Goal: Information Seeking & Learning: Learn about a topic

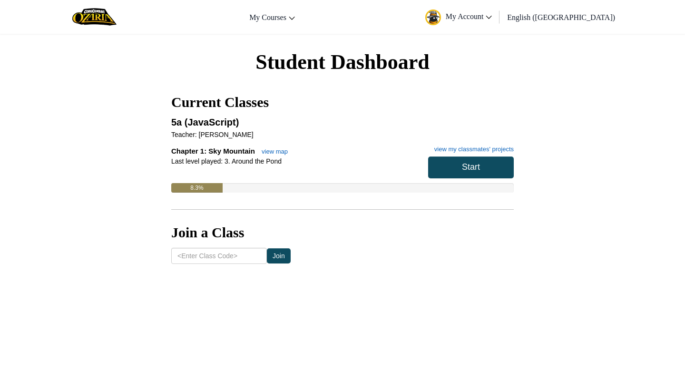
scroll to position [5028, 0]
click at [457, 170] on button "Start" at bounding box center [471, 168] width 86 height 22
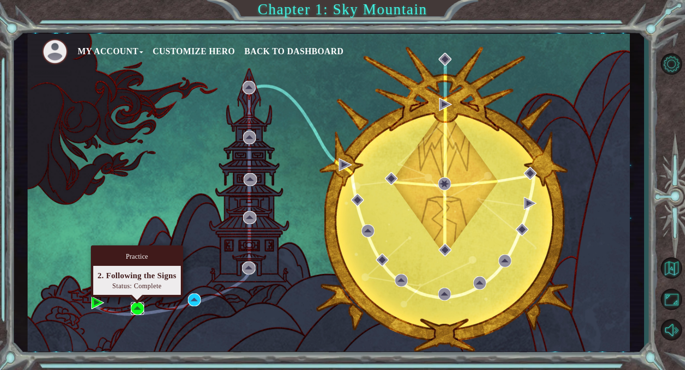
click at [139, 311] on img at bounding box center [137, 308] width 13 height 13
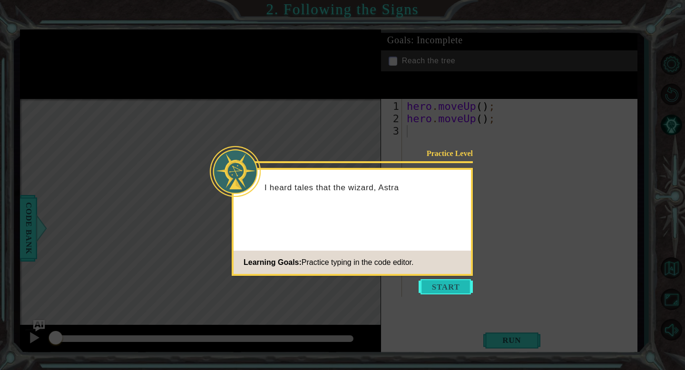
click at [438, 285] on button "Start" at bounding box center [446, 286] width 54 height 15
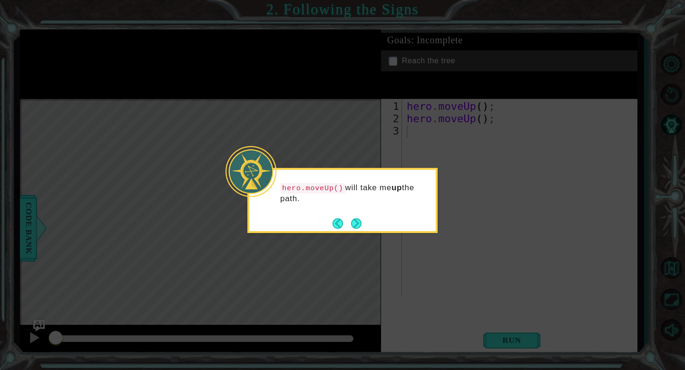
click at [367, 229] on div "hero.moveUp() will take me up the path." at bounding box center [343, 200] width 190 height 65
click at [360, 228] on button "Next" at bounding box center [356, 223] width 11 height 11
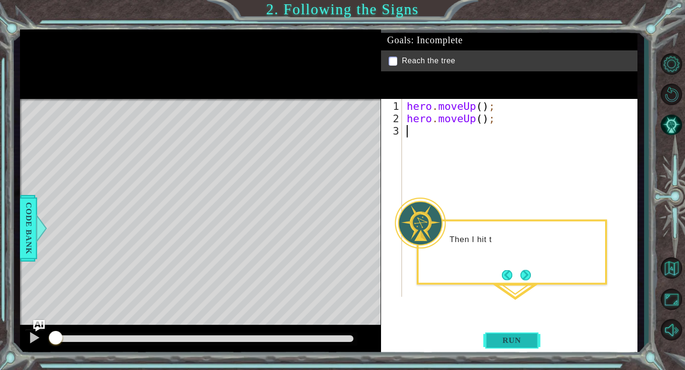
click at [515, 346] on button "Run" at bounding box center [512, 341] width 57 height 26
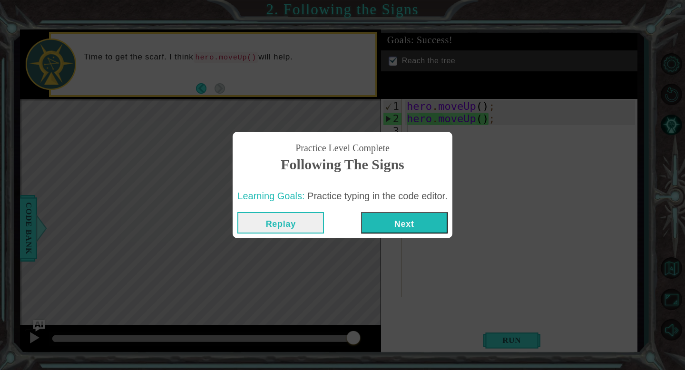
click at [422, 223] on button "Next" at bounding box center [404, 222] width 87 height 21
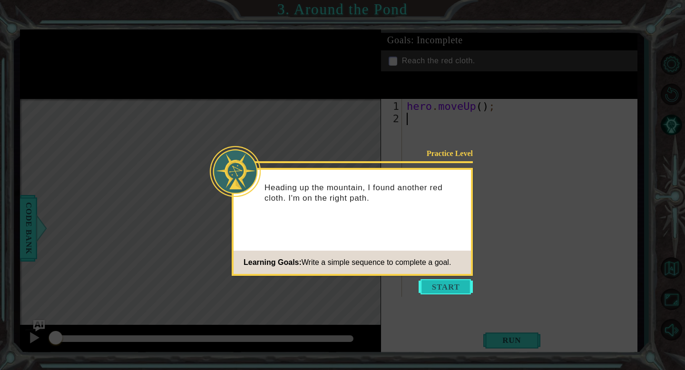
click at [453, 290] on button "Start" at bounding box center [446, 286] width 54 height 15
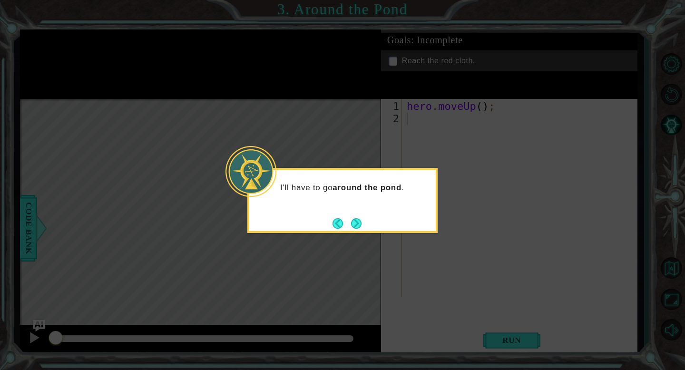
click at [370, 232] on div "I'll have to go around the pond ." at bounding box center [343, 200] width 190 height 65
click at [359, 228] on button "Next" at bounding box center [356, 224] width 18 height 18
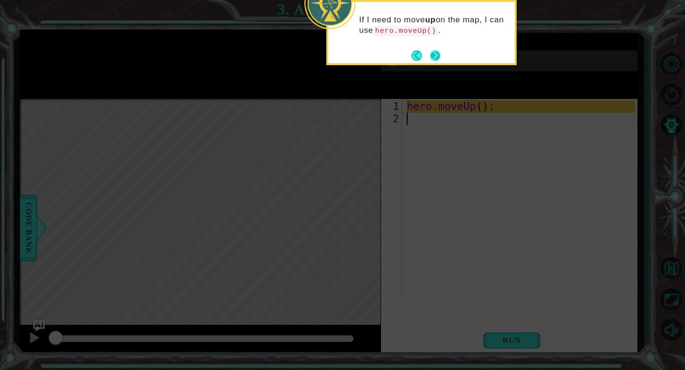
click at [436, 57] on button "Next" at bounding box center [436, 56] width 12 height 12
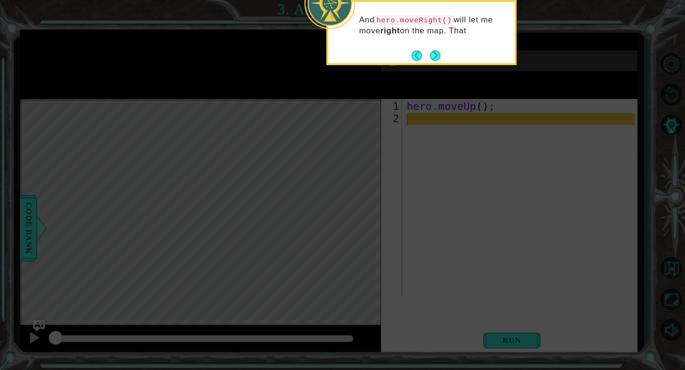
click at [436, 57] on button "Next" at bounding box center [435, 56] width 14 height 14
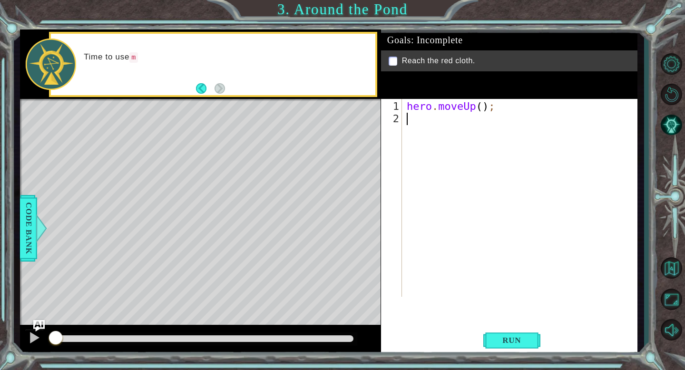
click at [436, 109] on div "hero . moveUp ( ) ;" at bounding box center [522, 211] width 235 height 223
type textarea "hero.moveUp();"
click at [436, 109] on div "hero . moveUp ( ) ;" at bounding box center [522, 211] width 235 height 223
type textarea "moveUp"
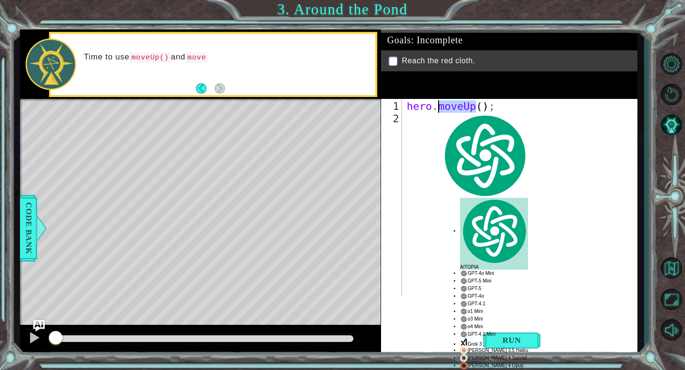
click at [436, 109] on div "hero . moveUp ( ) ;" at bounding box center [522, 211] width 235 height 223
type textarea "hero.moveUp();"
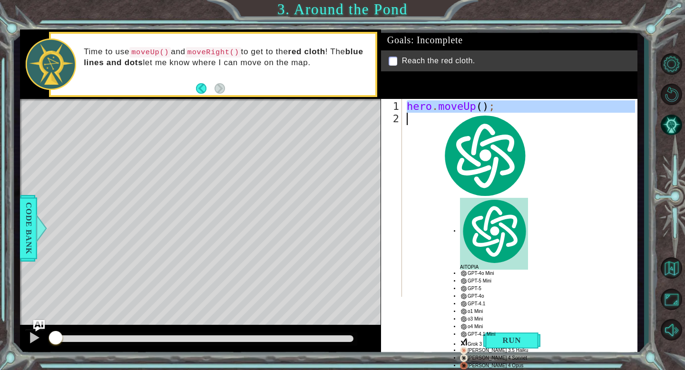
click at [428, 120] on div "hero . moveUp ( ) ;" at bounding box center [522, 211] width 235 height 223
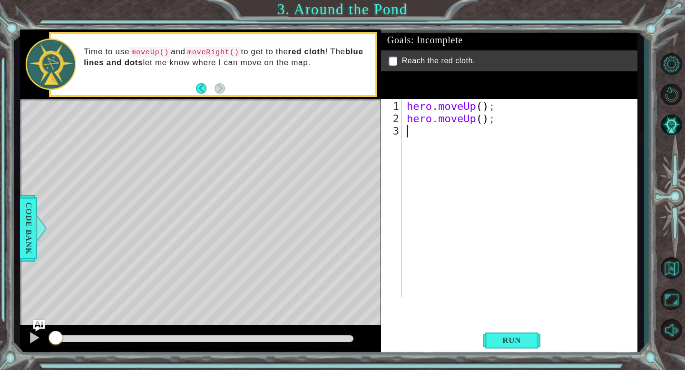
paste textarea "h"
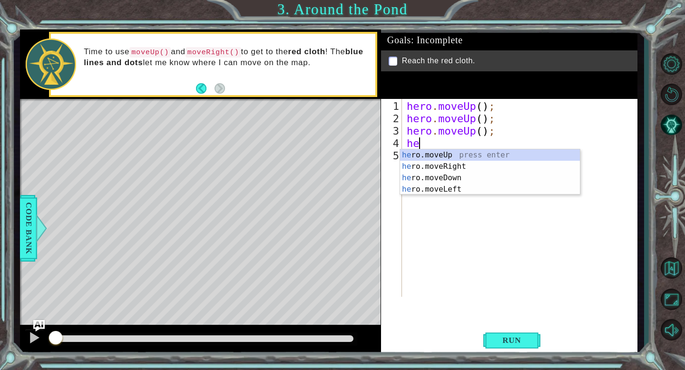
type textarea "hero"
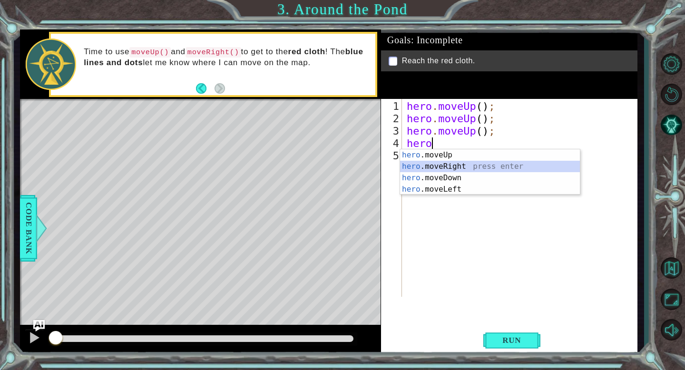
click at [441, 166] on div "hero .moveUp press enter hero .moveRight press enter hero .moveDown press enter…" at bounding box center [490, 183] width 180 height 69
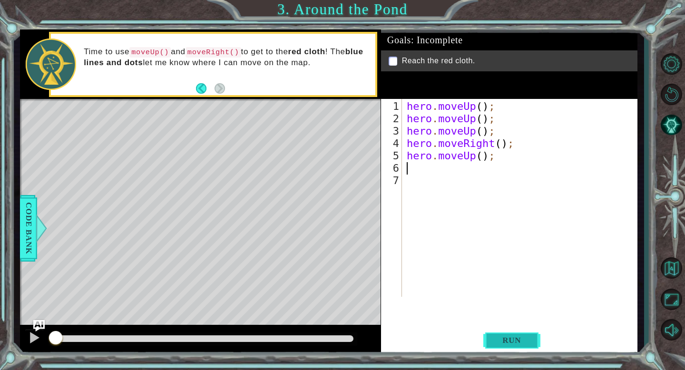
click at [503, 335] on button "Run" at bounding box center [512, 341] width 57 height 26
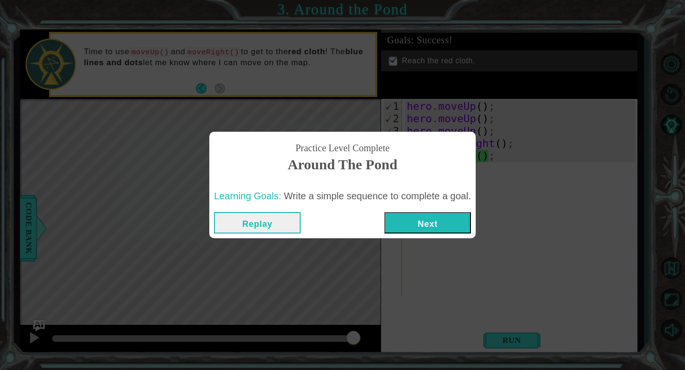
click at [455, 229] on button "Next" at bounding box center [428, 222] width 87 height 21
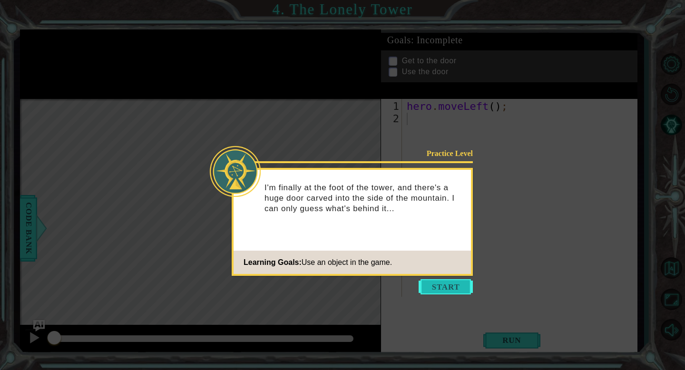
click at [455, 293] on button "Start" at bounding box center [446, 286] width 54 height 15
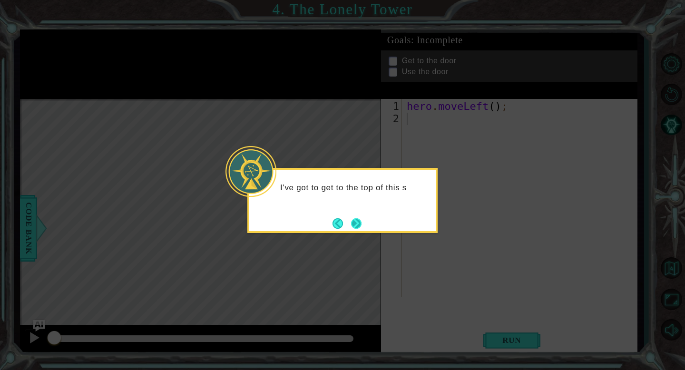
click at [360, 218] on button "Next" at bounding box center [356, 223] width 13 height 13
click at [362, 222] on button "Next" at bounding box center [356, 224] width 12 height 12
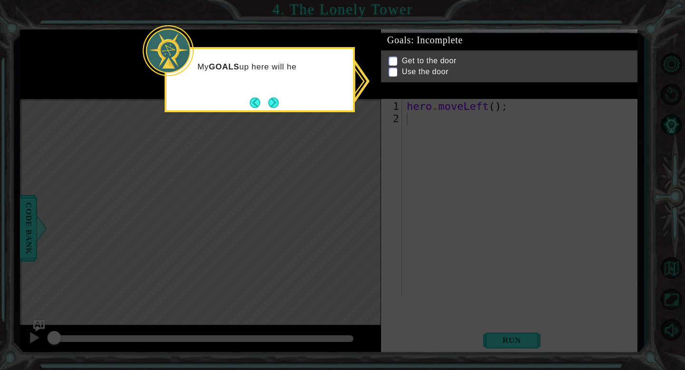
click at [431, 65] on p "Get to the door" at bounding box center [429, 70] width 55 height 10
click at [277, 101] on button "Next" at bounding box center [273, 102] width 11 height 11
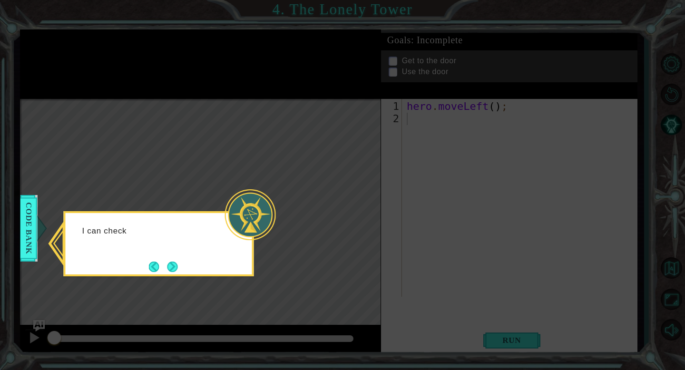
click at [313, 150] on icon at bounding box center [342, 185] width 685 height 370
click at [29, 239] on span "Code Bank" at bounding box center [21, 228] width 15 height 58
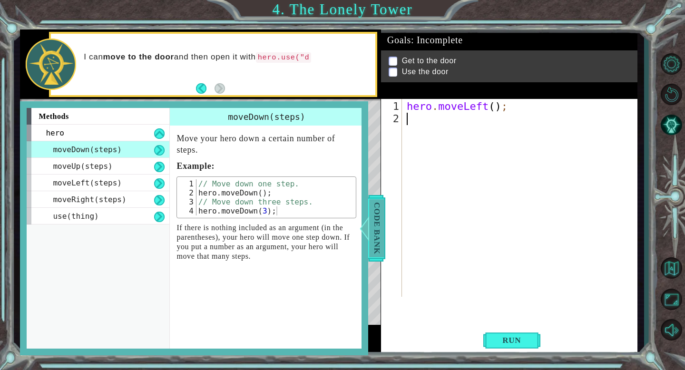
click at [375, 222] on span "Code Bank" at bounding box center [369, 228] width 15 height 58
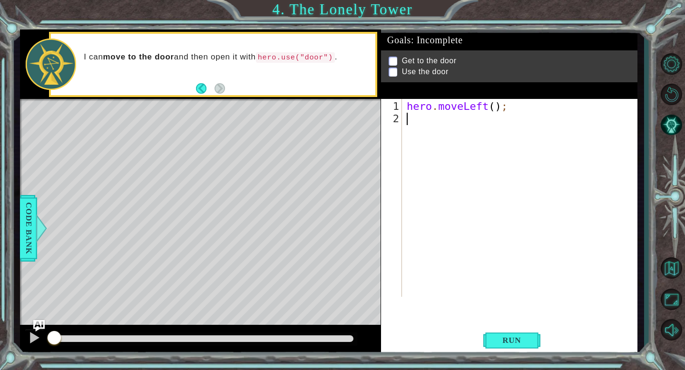
click at [429, 118] on div "hero . moveLeft ( ) ;" at bounding box center [522, 211] width 235 height 223
click at [440, 102] on div "hero . moveLeft ( ) ;" at bounding box center [522, 211] width 235 height 223
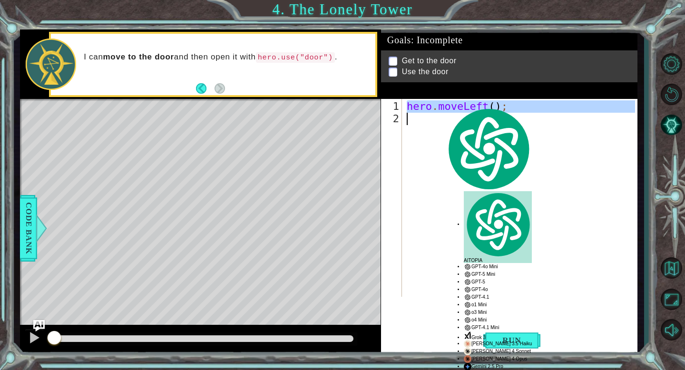
click at [440, 102] on div "hero . moveLeft ( ) ;" at bounding box center [522, 211] width 235 height 223
type textarea "hero.moveLeft();"
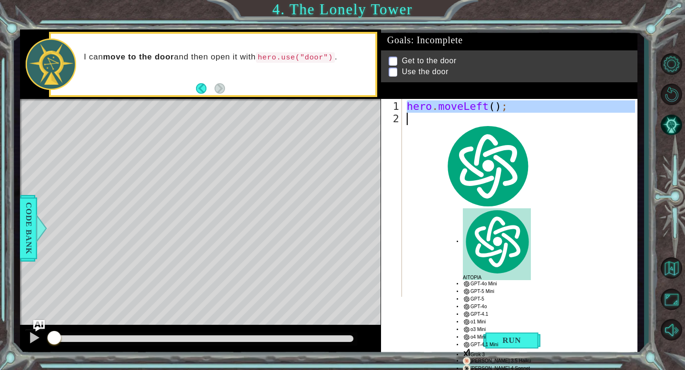
click at [436, 121] on div "hero . moveLeft ( ) ;" at bounding box center [522, 211] width 235 height 223
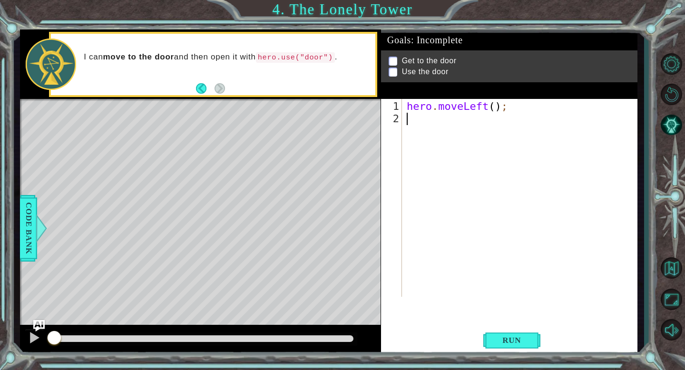
paste textarea "h"
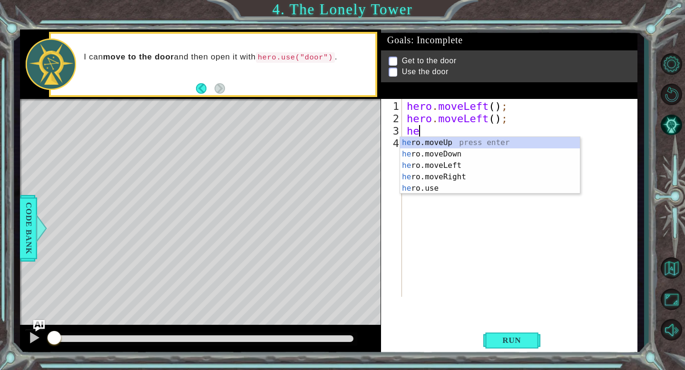
type textarea "hero"
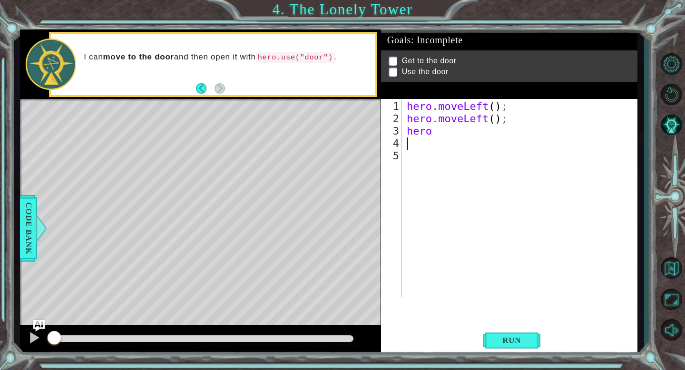
click at [455, 140] on div "hero . moveLeft ( ) ; hero . moveLeft ( ) ; hero" at bounding box center [522, 211] width 235 height 223
click at [437, 131] on div "hero . moveLeft ( ) ; hero . moveLeft ( ) ; hero" at bounding box center [522, 211] width 235 height 223
type textarea "hero."
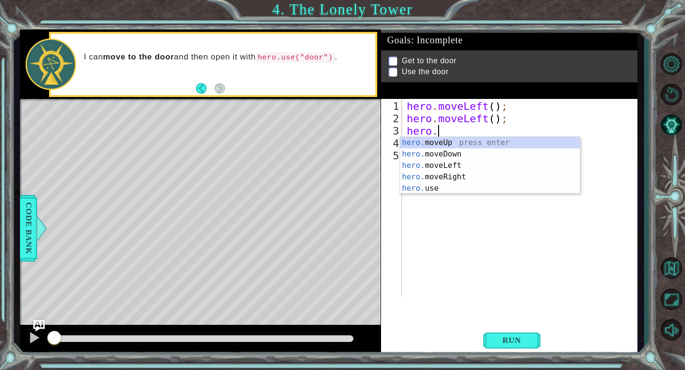
scroll to position [0, 1]
click at [446, 142] on div "hero. moveUp press enter hero. moveDown press enter hero. moveLeft press enter …" at bounding box center [490, 177] width 180 height 80
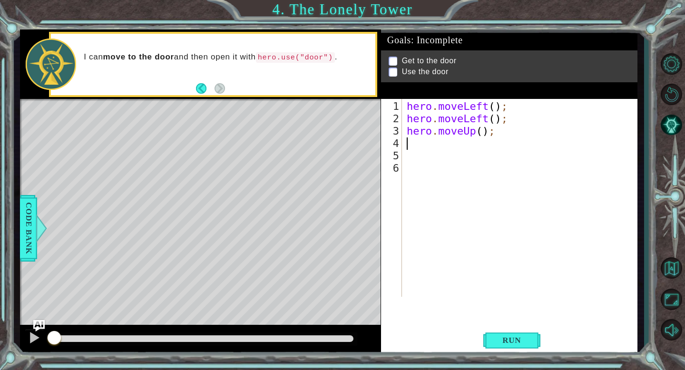
click at [448, 129] on div "hero . moveLeft ( ) ; hero . moveLeft ( ) ; hero . moveUp ( ) ;" at bounding box center [522, 211] width 235 height 223
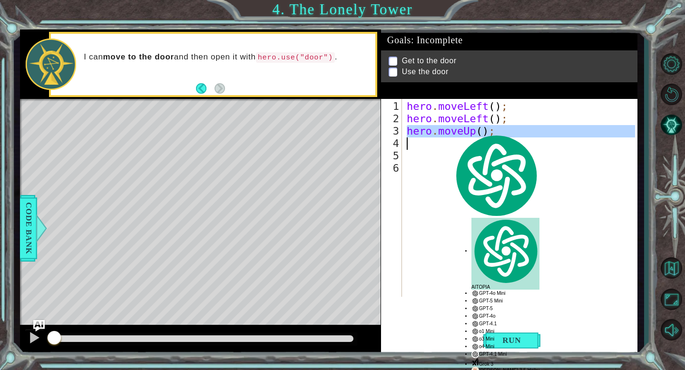
click at [448, 129] on div "hero . moveLeft ( ) ; hero . moveLeft ( ) ; hero . moveUp ( ) ;" at bounding box center [522, 211] width 235 height 223
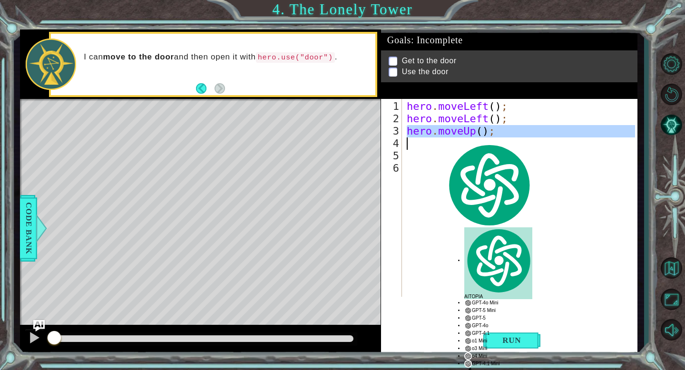
type textarea "hero.moveUp();"
click at [432, 143] on div "hero . moveLeft ( ) ; hero . moveLeft ( ) ; hero . moveUp ( ) ;" at bounding box center [522, 211] width 235 height 223
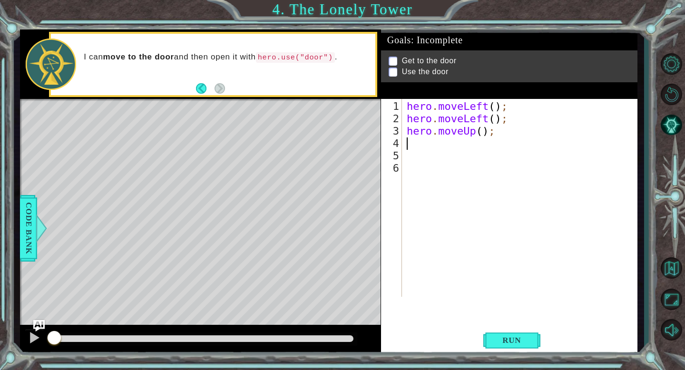
paste textarea "h"
type textarea "he"
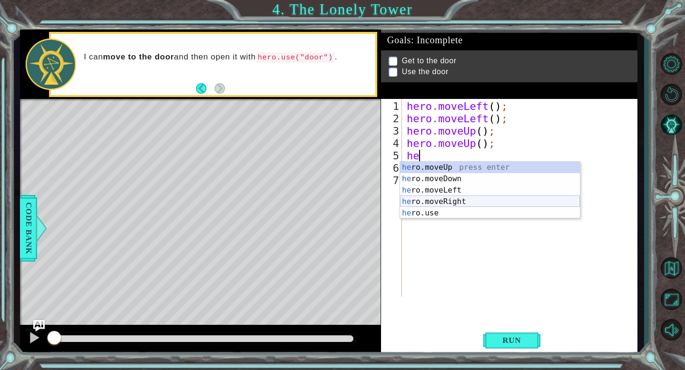
click at [493, 201] on div "he ro.moveUp press enter he ro.moveDown press enter he ro.moveLeft press enter …" at bounding box center [490, 202] width 180 height 80
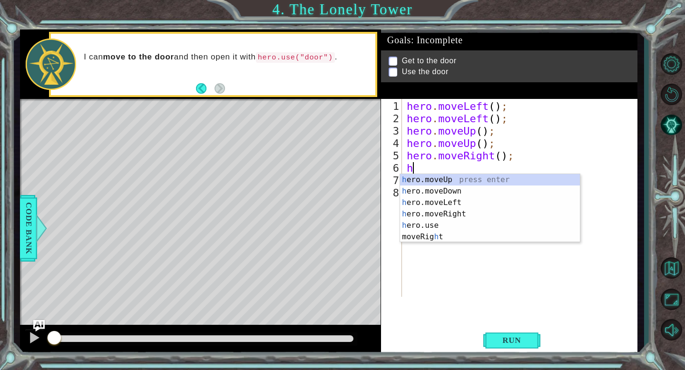
type textarea "he"
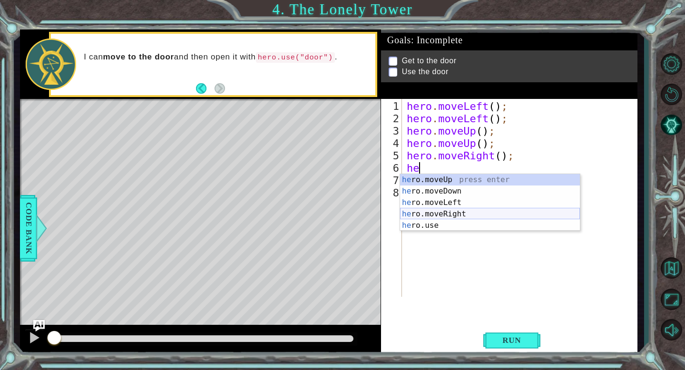
click at [470, 210] on div "he ro.moveUp press enter he ro.moveDown press enter he ro.moveLeft press enter …" at bounding box center [490, 214] width 180 height 80
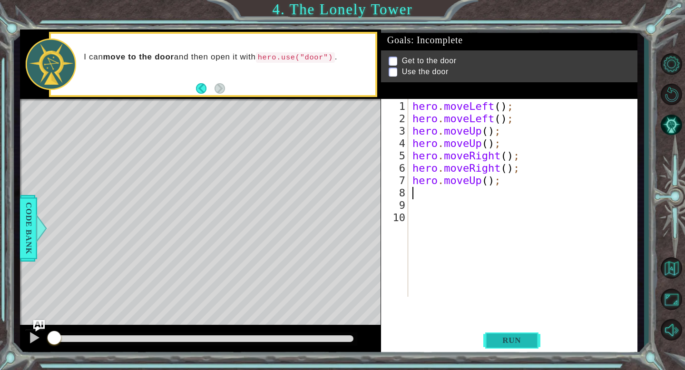
click at [523, 341] on span "Run" at bounding box center [512, 341] width 38 height 10
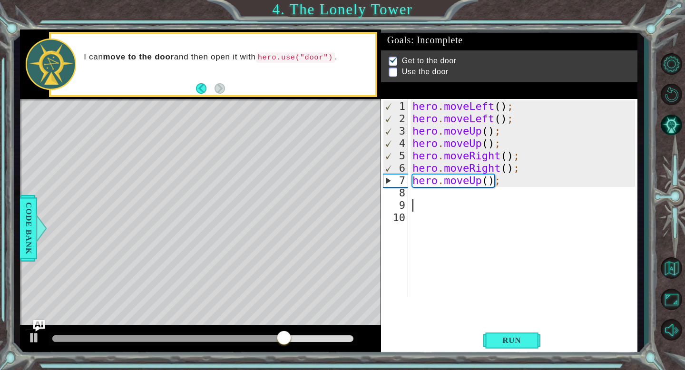
click at [438, 201] on div "hero . moveLeft ( ) ; hero . moveLeft ( ) ; hero . moveUp ( ) ; hero . moveUp (…" at bounding box center [525, 211] width 229 height 223
click at [434, 199] on div "hero . moveLeft ( ) ; hero . moveLeft ( ) ; hero . moveUp ( ) ; hero . moveUp (…" at bounding box center [525, 211] width 229 height 223
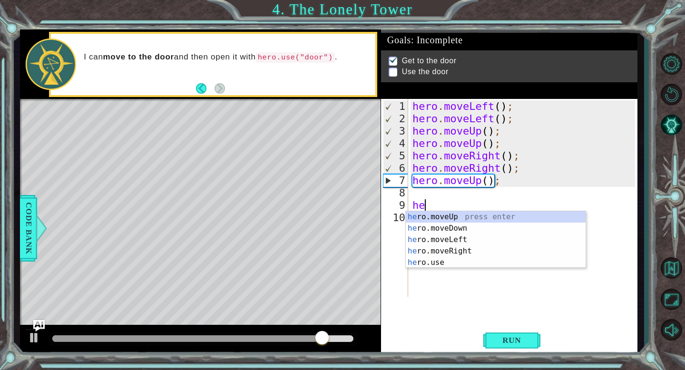
type textarea "h"
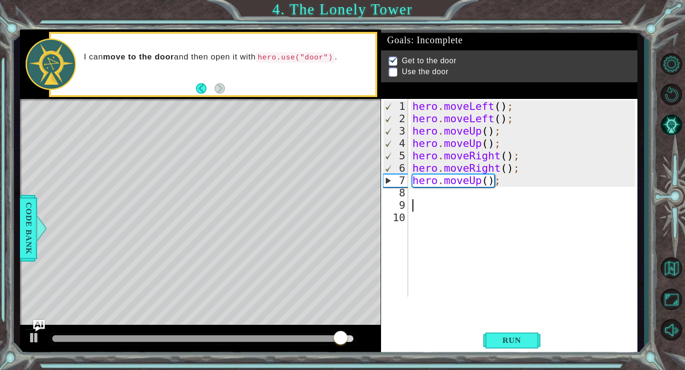
click at [425, 195] on div "hero . moveLeft ( ) ; hero . moveLeft ( ) ; hero . moveUp ( ) ; hero . moveUp (…" at bounding box center [525, 211] width 229 height 223
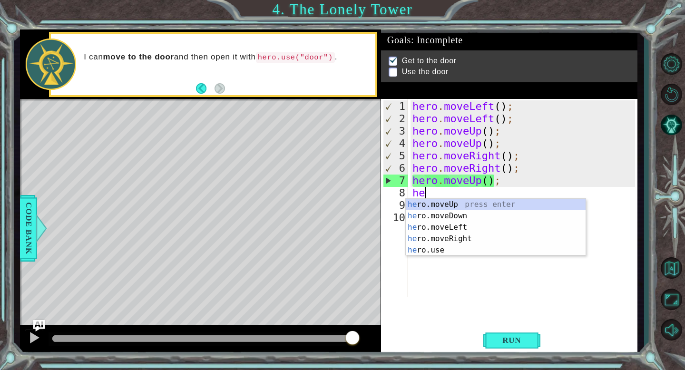
scroll to position [0, 0]
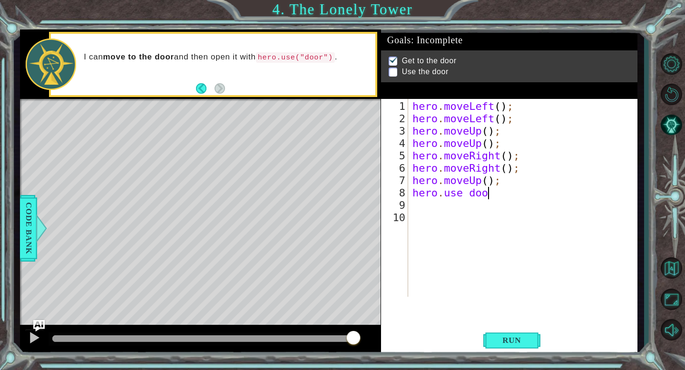
type textarea "hero.use door"
click at [450, 235] on div "hero . moveLeft ( ) ; hero . moveLeft ( ) ; hero . moveUp ( ) ; hero . moveUp (…" at bounding box center [525, 211] width 229 height 223
click at [504, 194] on div "hero . moveLeft ( ) ; hero . moveLeft ( ) ; hero . moveUp ( ) ; hero . moveUp (…" at bounding box center [525, 211] width 229 height 223
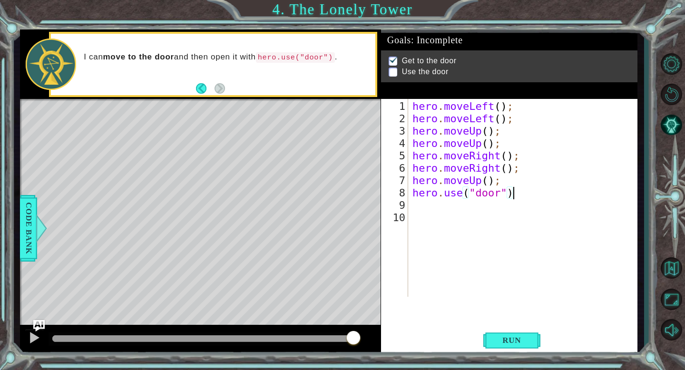
scroll to position [0, 4]
click at [505, 343] on span "Run" at bounding box center [512, 341] width 38 height 10
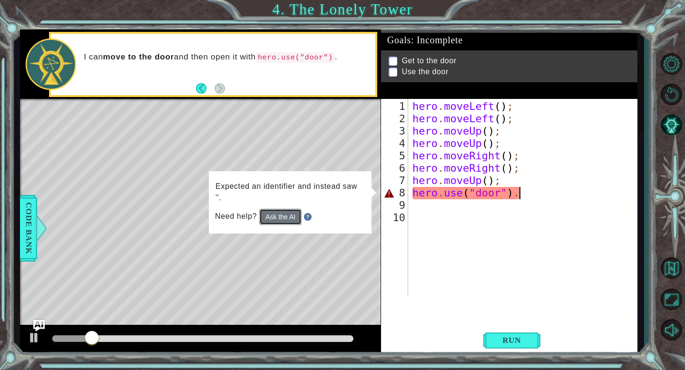
click at [288, 216] on button "Ask the AI" at bounding box center [280, 217] width 42 height 16
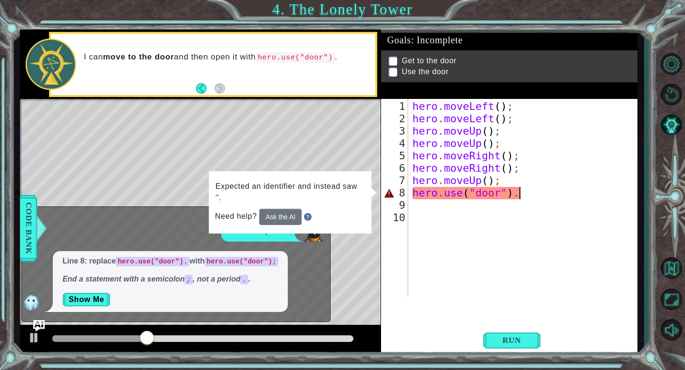
click at [537, 196] on div "hero . moveLeft ( ) ; hero . moveLeft ( ) ; hero . moveUp ( ) ; hero . moveUp (…" at bounding box center [525, 211] width 229 height 223
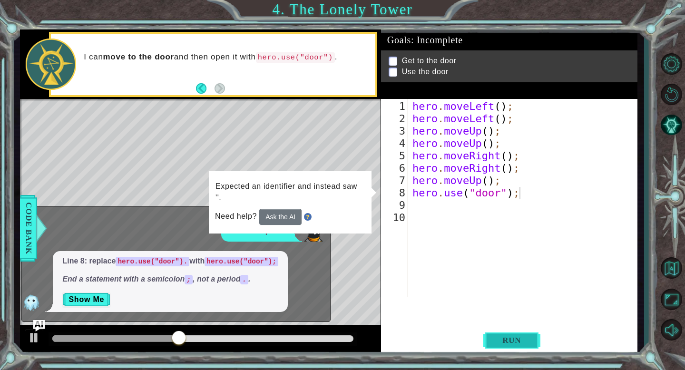
click at [532, 344] on button "Run" at bounding box center [512, 341] width 57 height 26
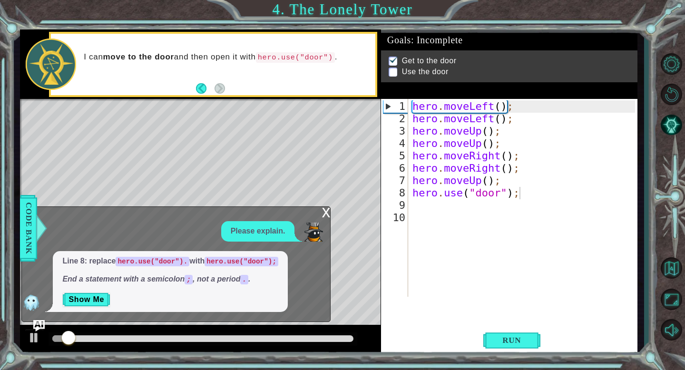
click at [325, 214] on div "x" at bounding box center [326, 212] width 9 height 10
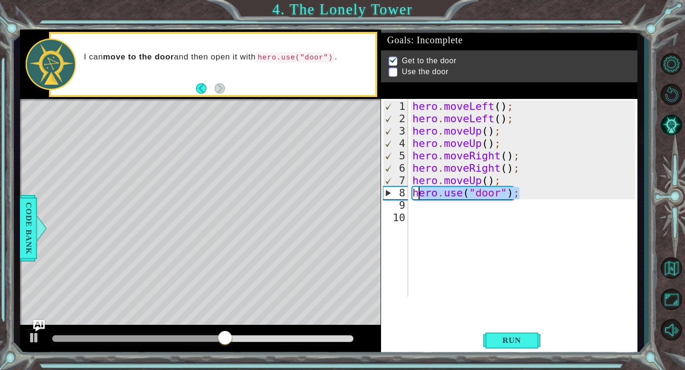
drag, startPoint x: 534, startPoint y: 196, endPoint x: 416, endPoint y: 194, distance: 117.6
click at [416, 194] on div "hero . moveLeft ( ) ; hero . moveLeft ( ) ; hero . moveUp ( ) ; hero . moveUp (…" at bounding box center [525, 211] width 229 height 223
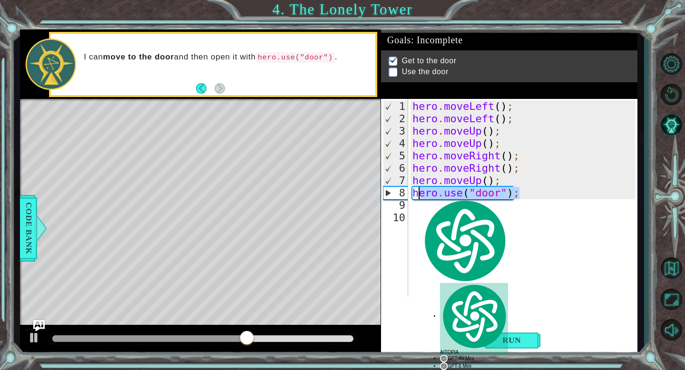
type textarea "h"
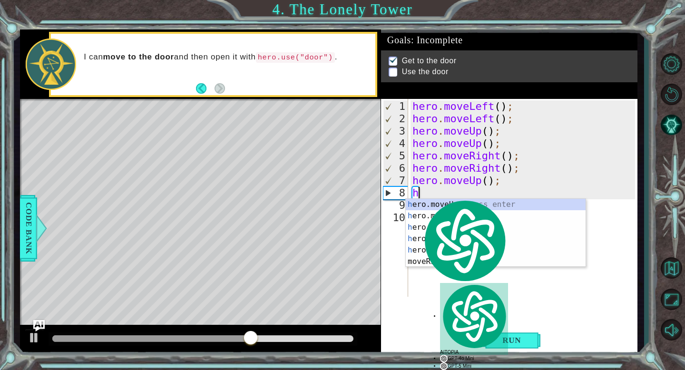
scroll to position [0, 0]
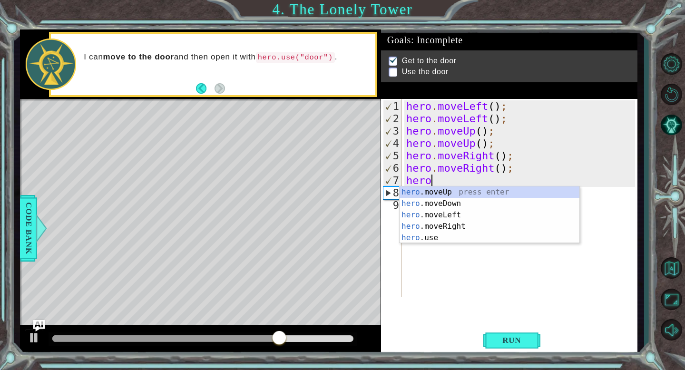
type textarea "h"
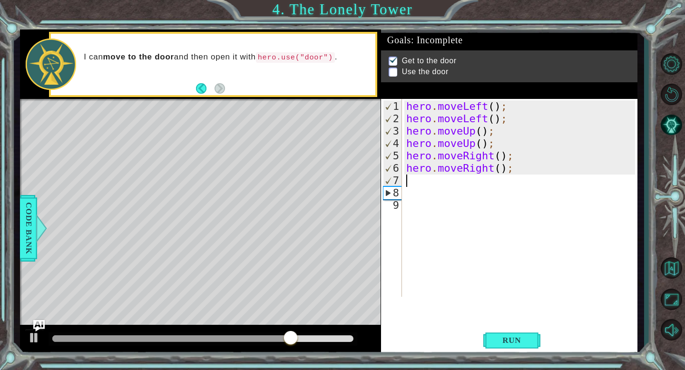
paste textarea "ero.use("door");"
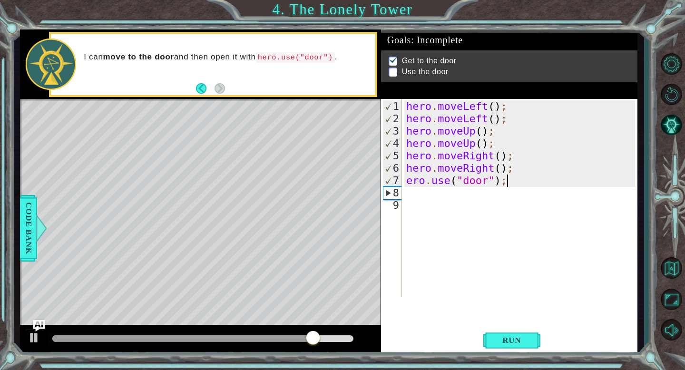
click at [408, 179] on div "hero . moveLeft ( ) ; hero . moveLeft ( ) ; hero . moveUp ( ) ; hero . moveUp (…" at bounding box center [523, 211] width 236 height 223
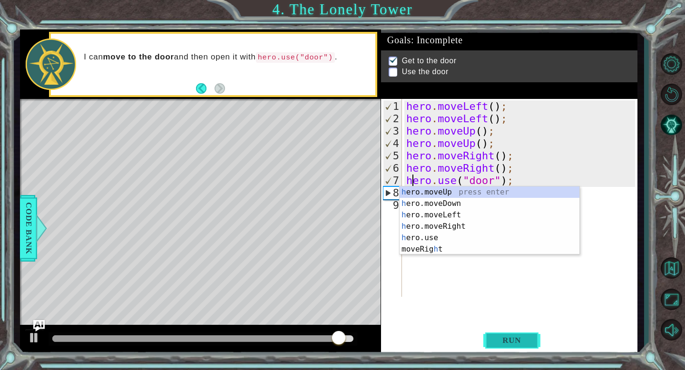
type textarea "hero.use("door");"
click at [501, 328] on button "Run" at bounding box center [512, 341] width 57 height 26
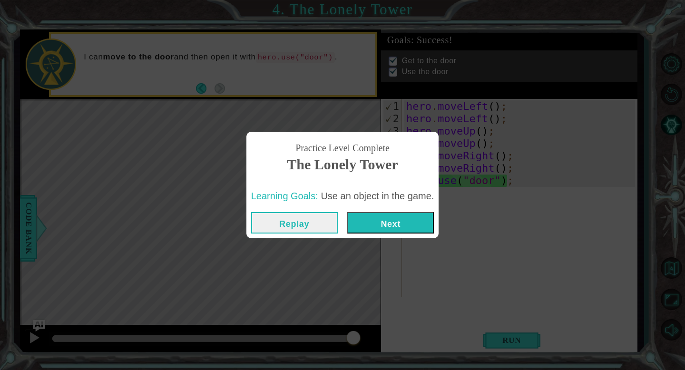
click at [388, 208] on div "Replay Next" at bounding box center [343, 223] width 193 height 31
click at [392, 225] on button "Next" at bounding box center [390, 222] width 87 height 21
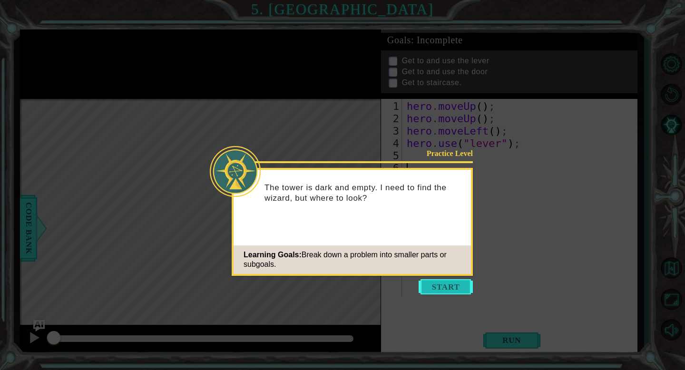
click at [457, 292] on button "Start" at bounding box center [446, 286] width 54 height 15
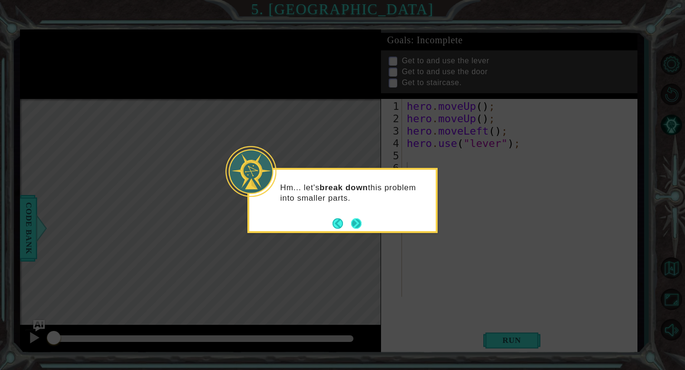
click at [359, 223] on button "Next" at bounding box center [356, 223] width 15 height 15
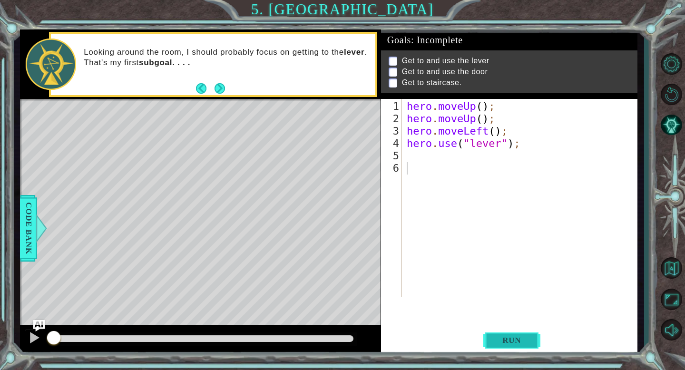
click at [505, 341] on span "Run" at bounding box center [512, 341] width 38 height 10
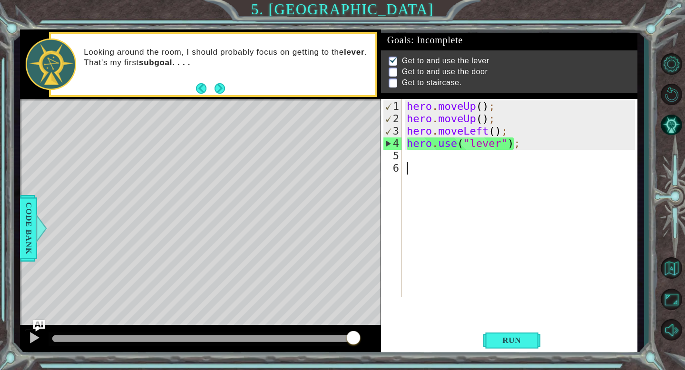
click at [430, 152] on div "hero . moveUp ( ) ; hero . moveUp ( ) ; hero . moveLeft ( ) ; hero . use ( "lev…" at bounding box center [522, 211] width 235 height 223
paste textarea "ero.use("door");"
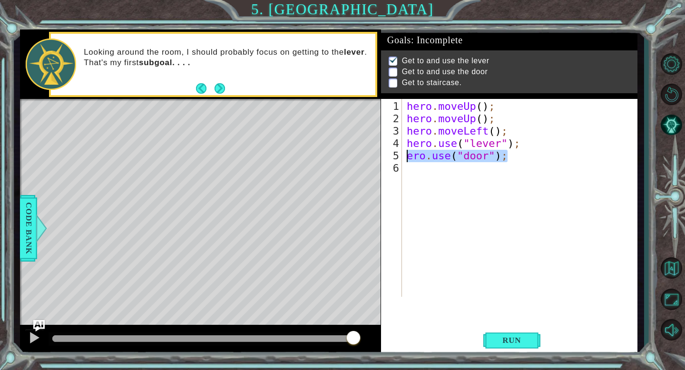
drag, startPoint x: 518, startPoint y: 158, endPoint x: 404, endPoint y: 157, distance: 114.2
click at [404, 157] on div "ero.use("door"); 1 2 3 4 5 6 hero . moveUp ( ) ; hero . moveUp ( ) ; hero . mov…" at bounding box center [508, 198] width 254 height 198
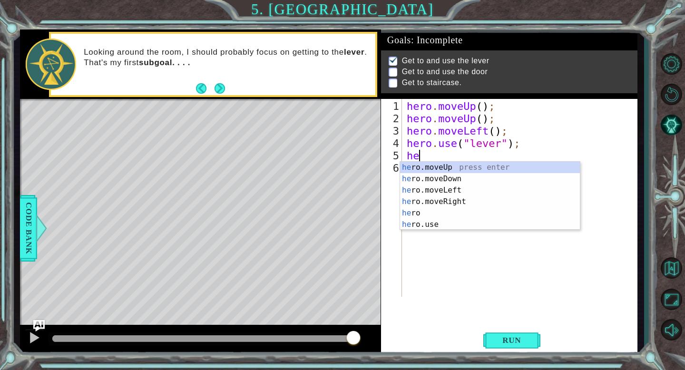
type textarea "hero"
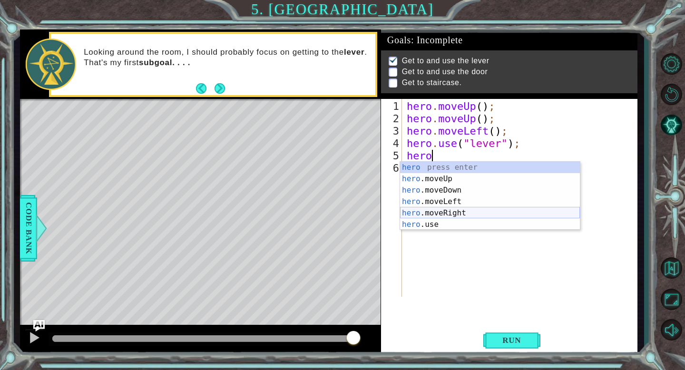
click at [460, 210] on div "hero press enter hero .moveUp press enter hero .moveDown press enter hero .move…" at bounding box center [490, 207] width 180 height 91
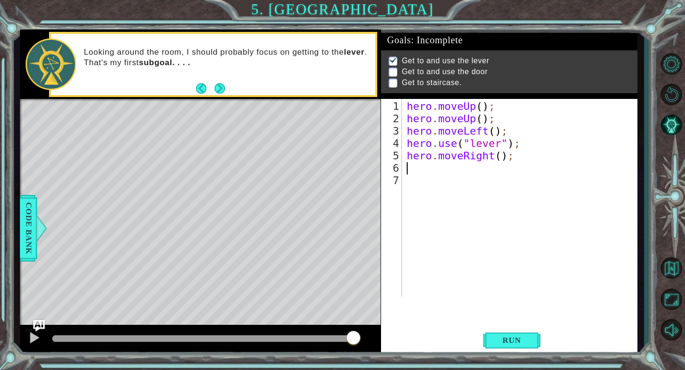
type textarea "he"
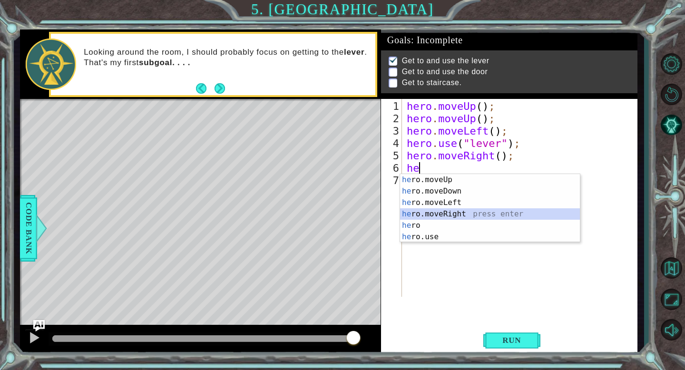
click at [465, 210] on div "he ro.moveUp press enter he ro.moveDown press enter he ro.moveLeft press enter …" at bounding box center [490, 219] width 180 height 91
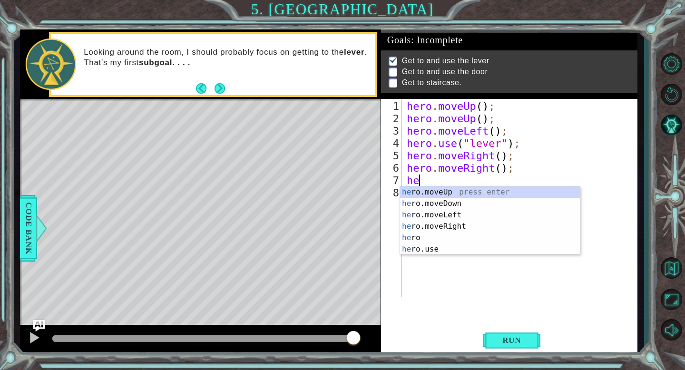
type textarea "h"
paste textarea "ero.use("door");"
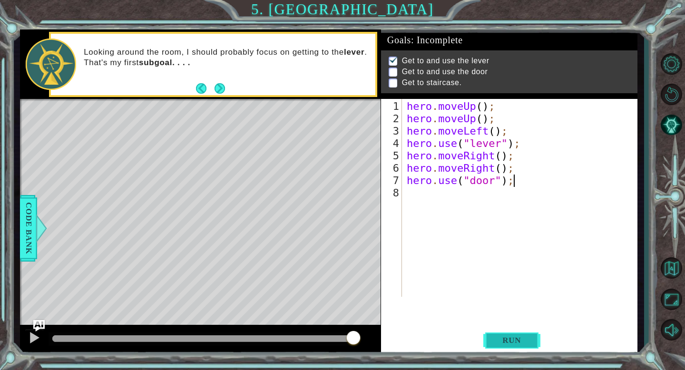
type textarea "hero.use("door");"
click at [524, 339] on span "Run" at bounding box center [512, 341] width 38 height 10
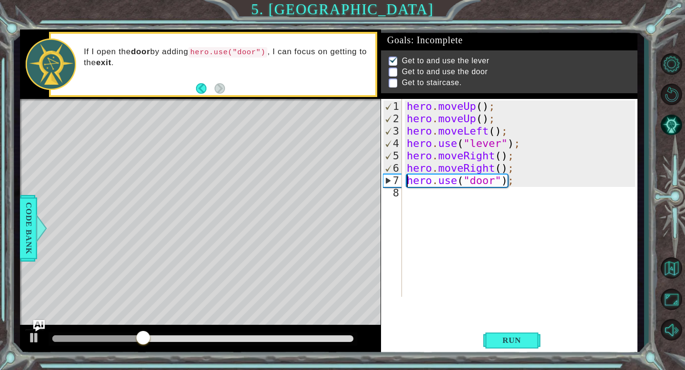
click at [405, 182] on div "hero . moveUp ( ) ; hero . moveUp ( ) ; hero . moveLeft ( ) ; hero . use ( "lev…" at bounding box center [522, 211] width 235 height 223
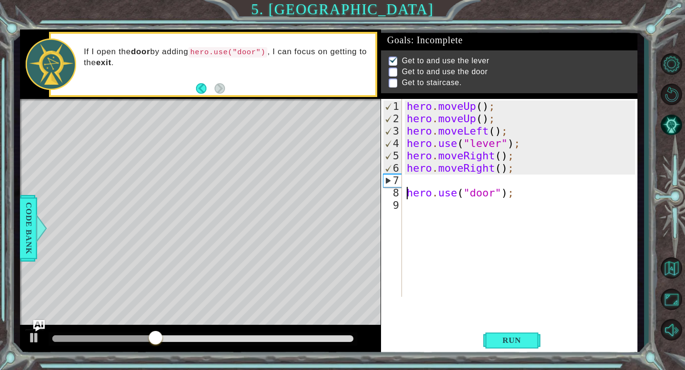
click at [409, 179] on div "hero . moveUp ( ) ; hero . moveUp ( ) ; hero . moveLeft ( ) ; hero . use ( "lev…" at bounding box center [522, 211] width 235 height 223
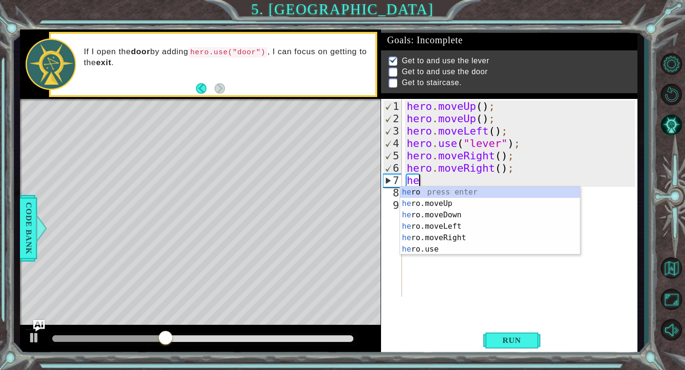
type textarea "hero"
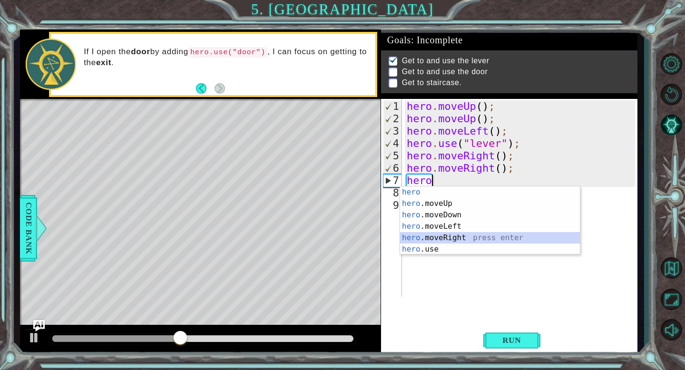
click at [446, 234] on div "hero press enter hero .moveUp press enter hero .moveDown press enter hero .move…" at bounding box center [490, 232] width 180 height 91
click at [446, 234] on div "hero . moveUp ( ) ; hero . moveUp ( ) ; hero . moveLeft ( ) ; hero . use ( "lev…" at bounding box center [522, 211] width 235 height 223
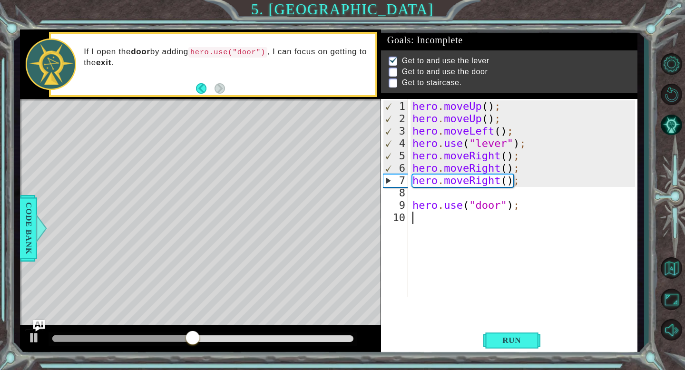
click at [438, 200] on div "hero . moveUp ( ) ; hero . moveUp ( ) ; hero . moveLeft ( ) ; hero . use ( "lev…" at bounding box center [525, 211] width 229 height 223
click at [413, 207] on div "hero . moveUp ( ) ; hero . moveUp ( ) ; hero . moveLeft ( ) ; hero . use ( "lev…" at bounding box center [525, 211] width 229 height 223
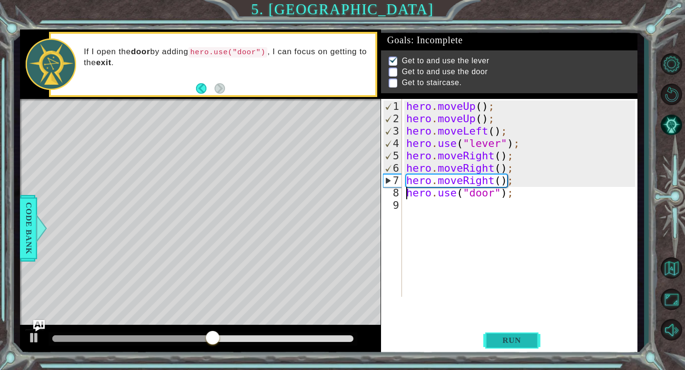
type textarea "hero.use("door");"
click at [526, 338] on span "Run" at bounding box center [512, 341] width 38 height 10
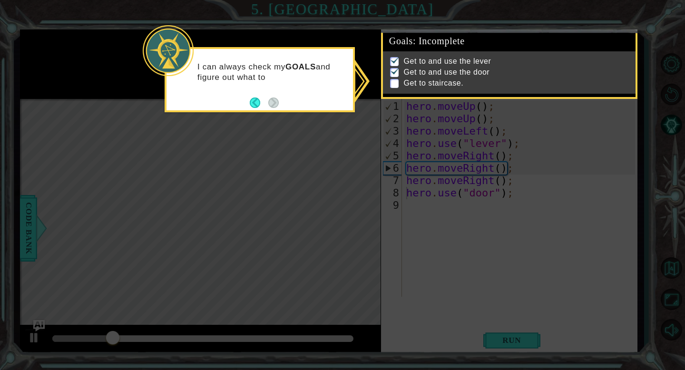
click at [503, 269] on icon at bounding box center [342, 185] width 685 height 370
click at [523, 186] on icon at bounding box center [342, 185] width 685 height 370
